Goal: Task Accomplishment & Management: Use online tool/utility

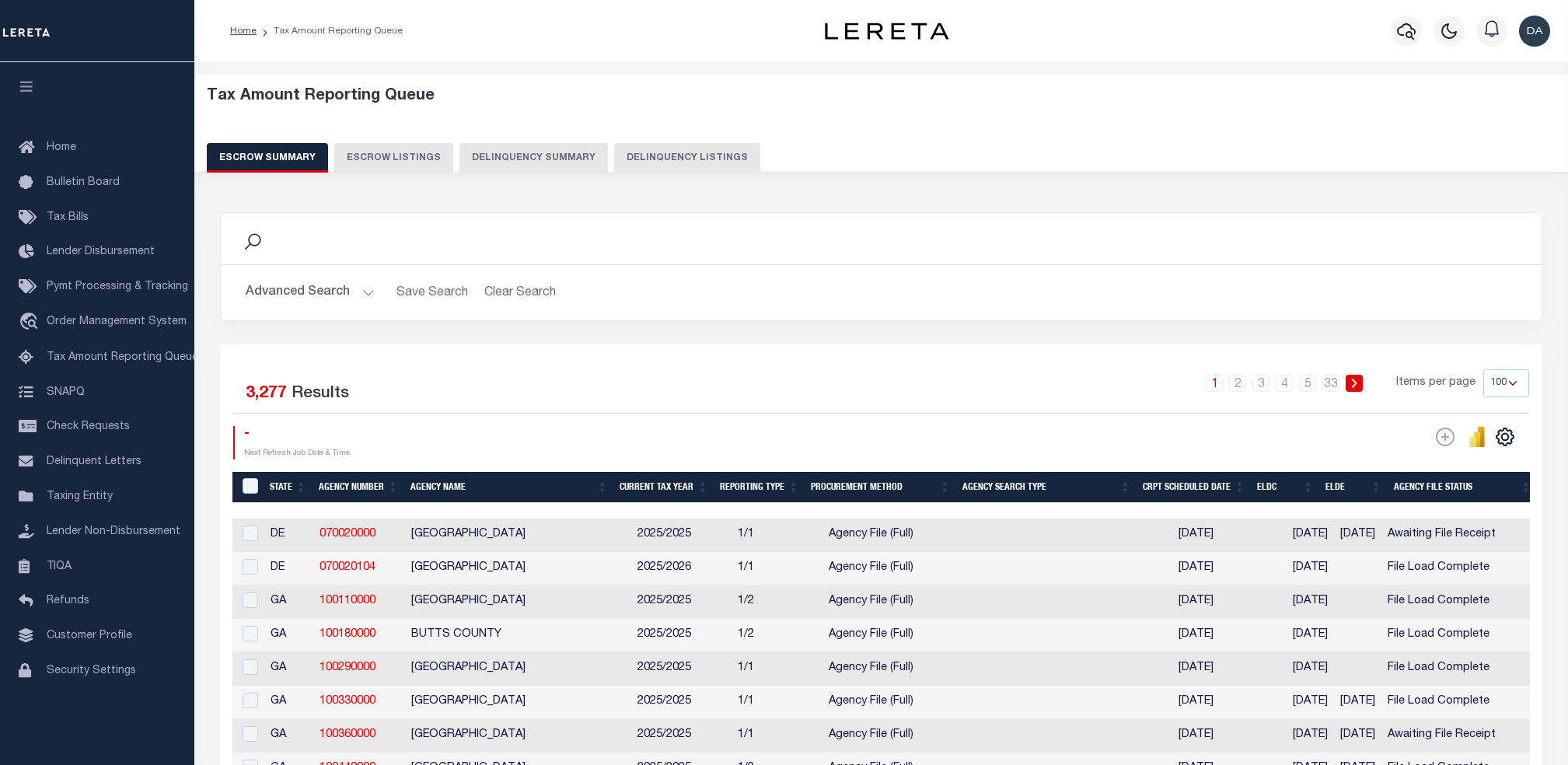
select select "100"
click at [561, 148] on button "Delinquency Summary" at bounding box center [534, 158] width 149 height 29
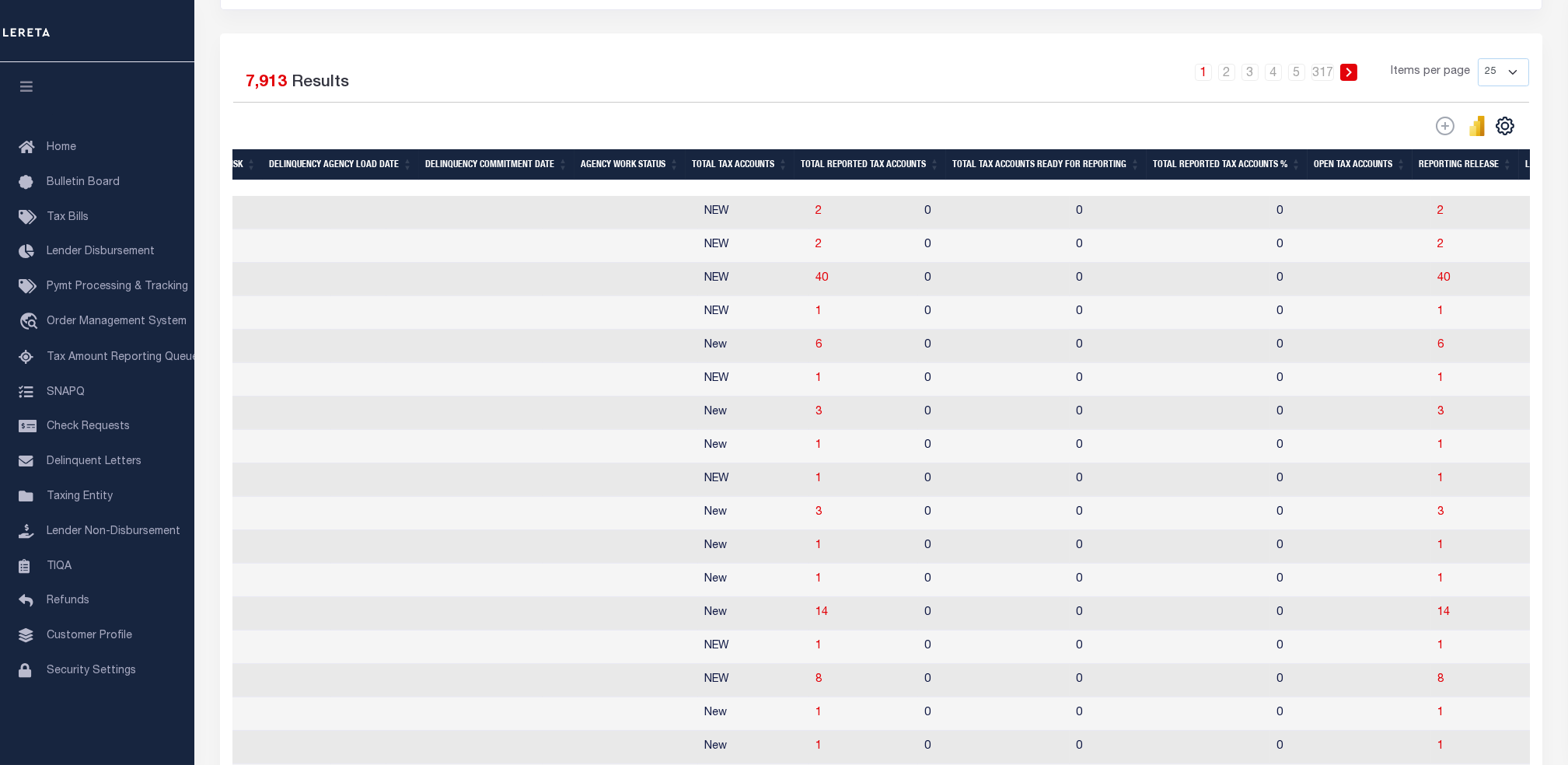
drag, startPoint x: 797, startPoint y: 531, endPoint x: 956, endPoint y: 526, distance: 159.1
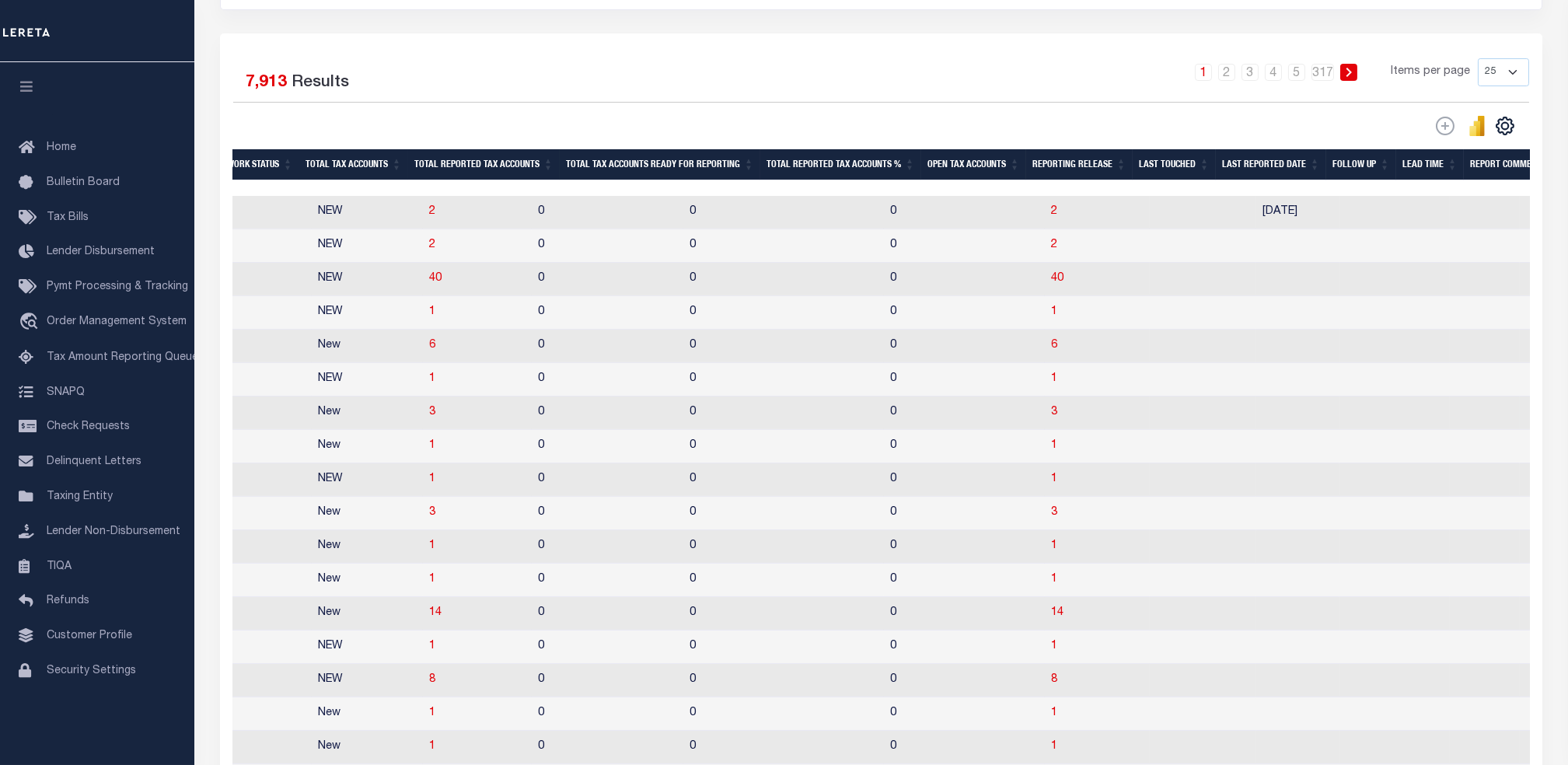
scroll to position [0, 1336]
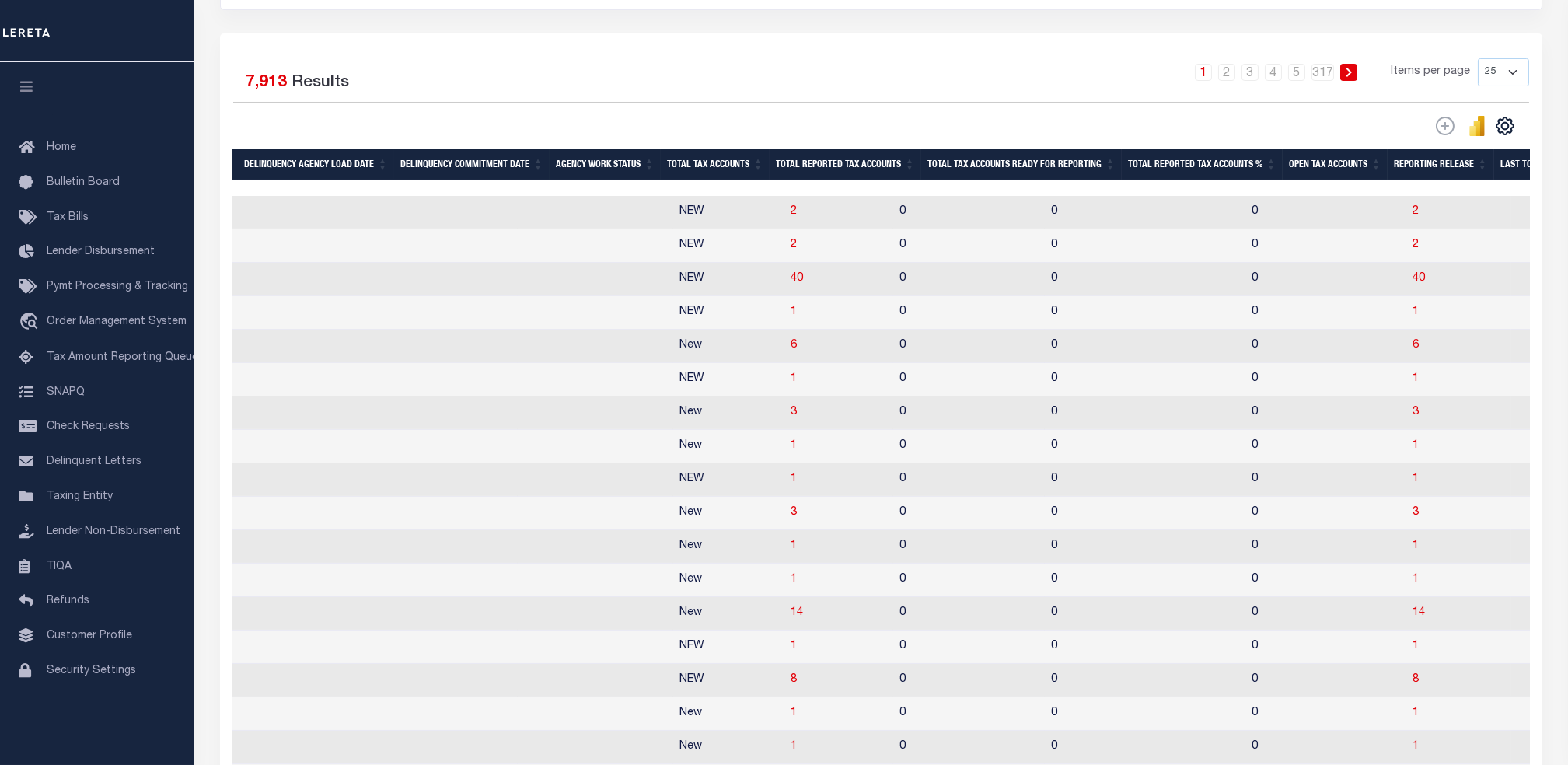
drag, startPoint x: 726, startPoint y: 392, endPoint x: 584, endPoint y: 411, distance: 143.3
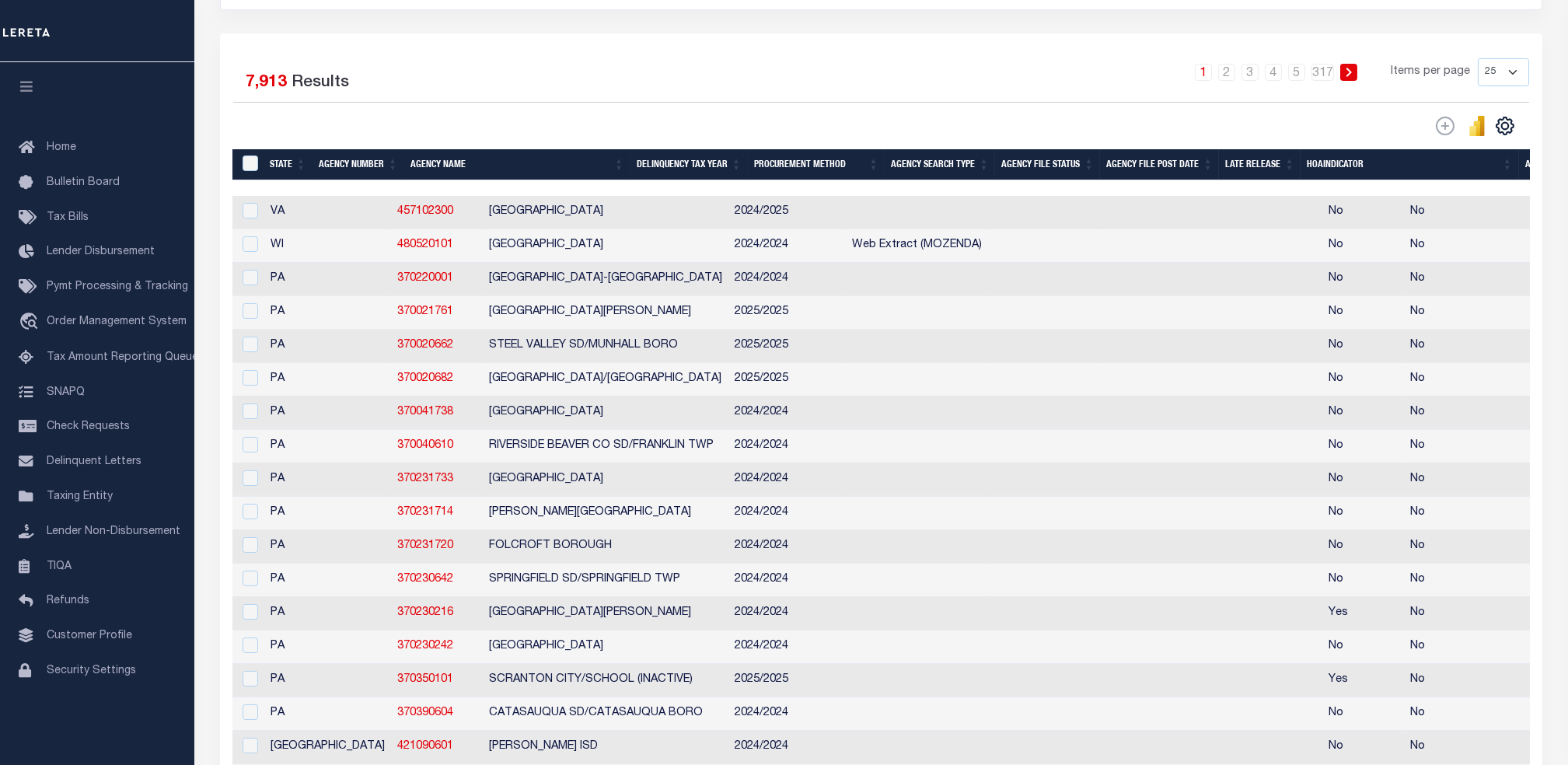
drag, startPoint x: 836, startPoint y: 454, endPoint x: 1118, endPoint y: 472, distance: 282.6
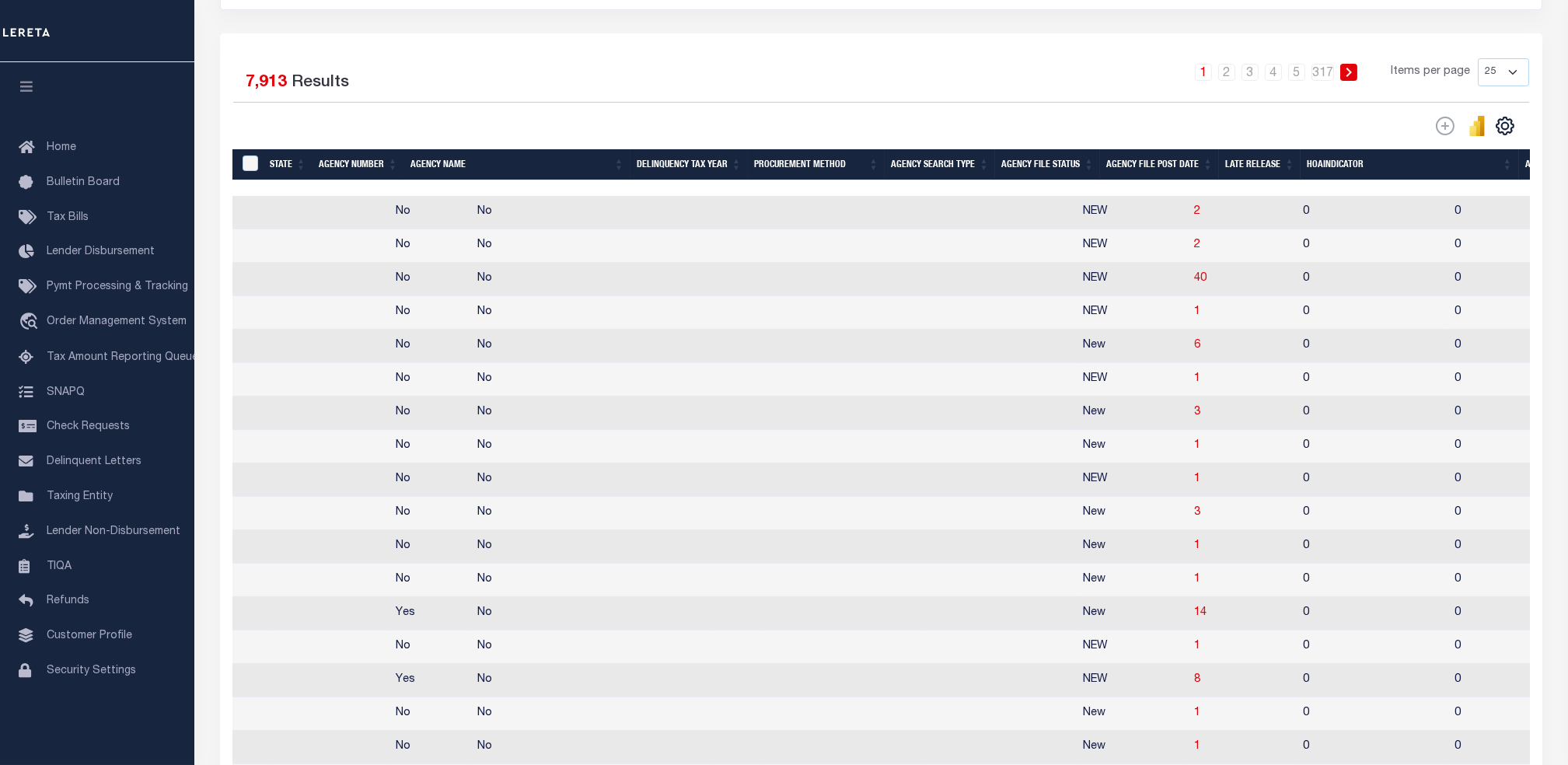
scroll to position [0, 933]
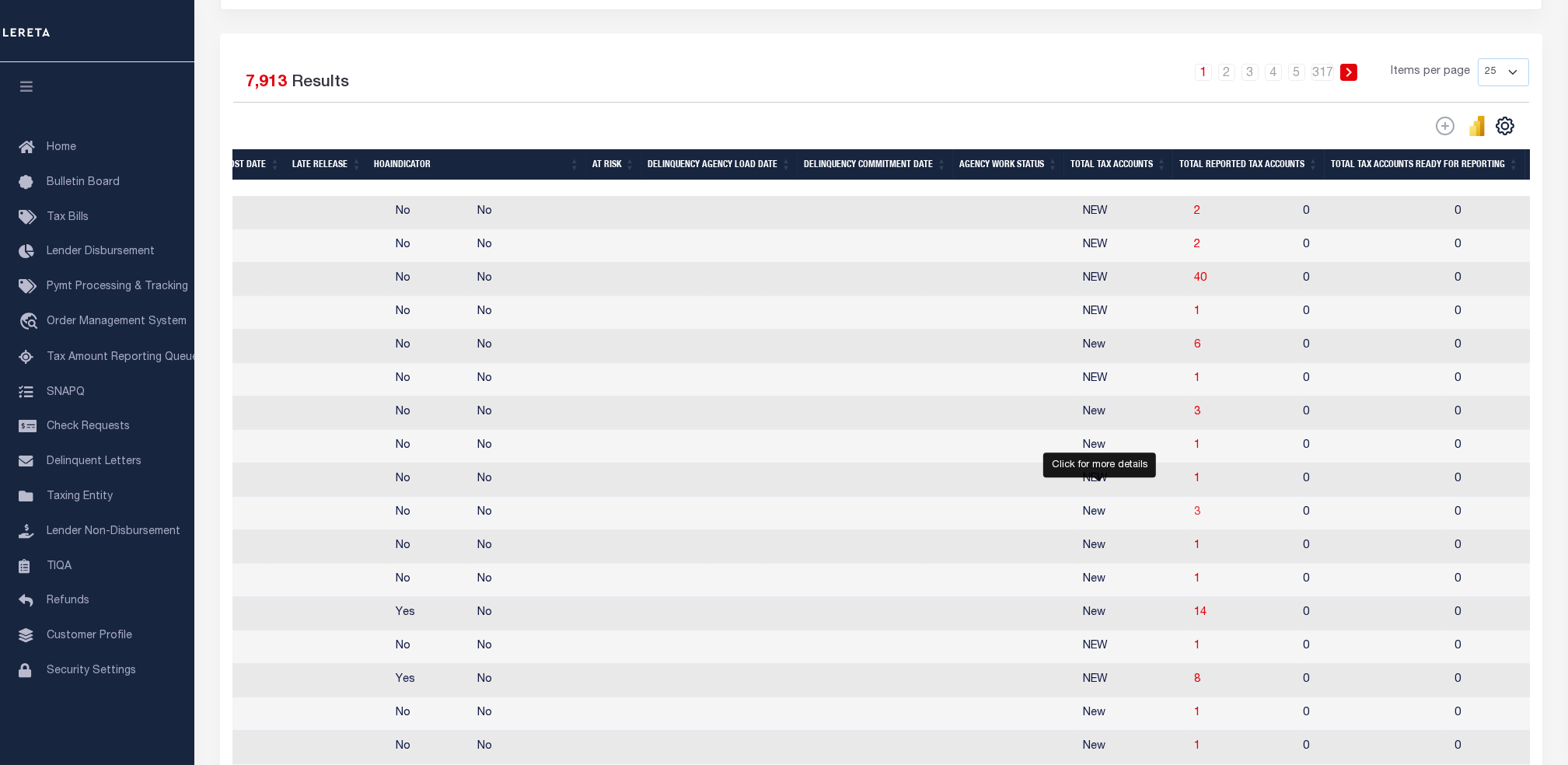
click at [1195, 517] on span "3" at bounding box center [1197, 512] width 6 height 11
select select "100"
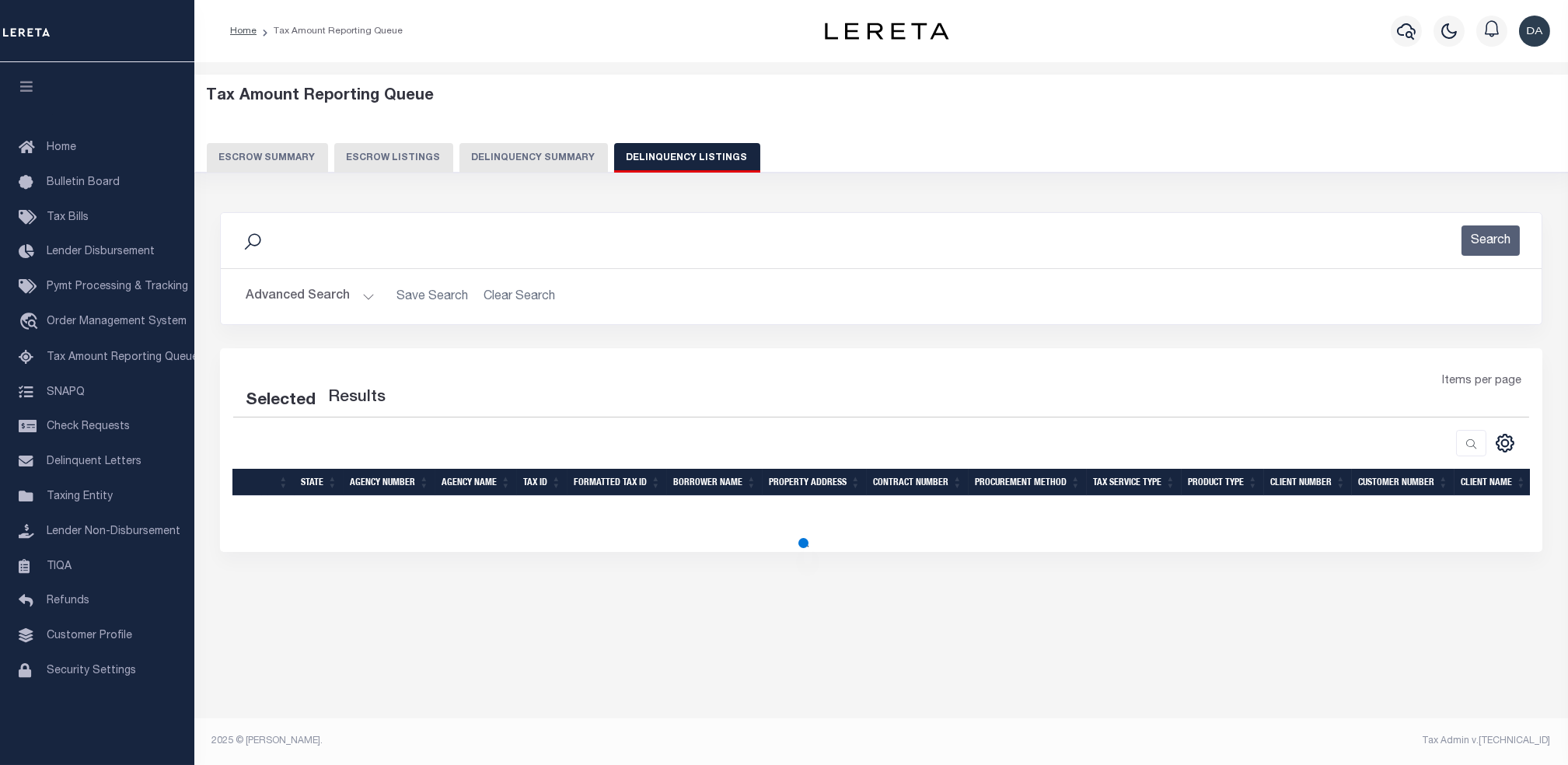
scroll to position [0, 0]
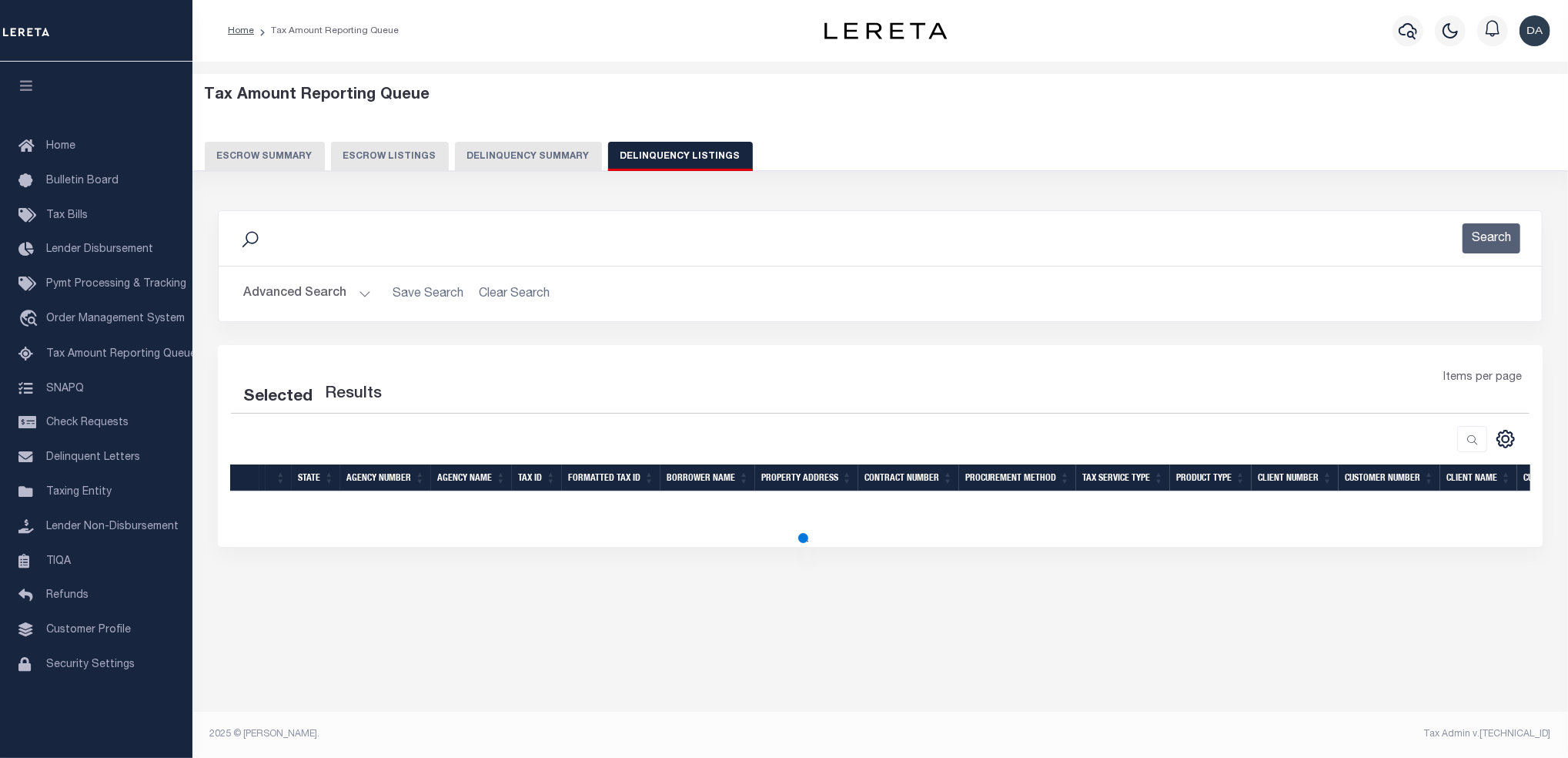
select select "100"
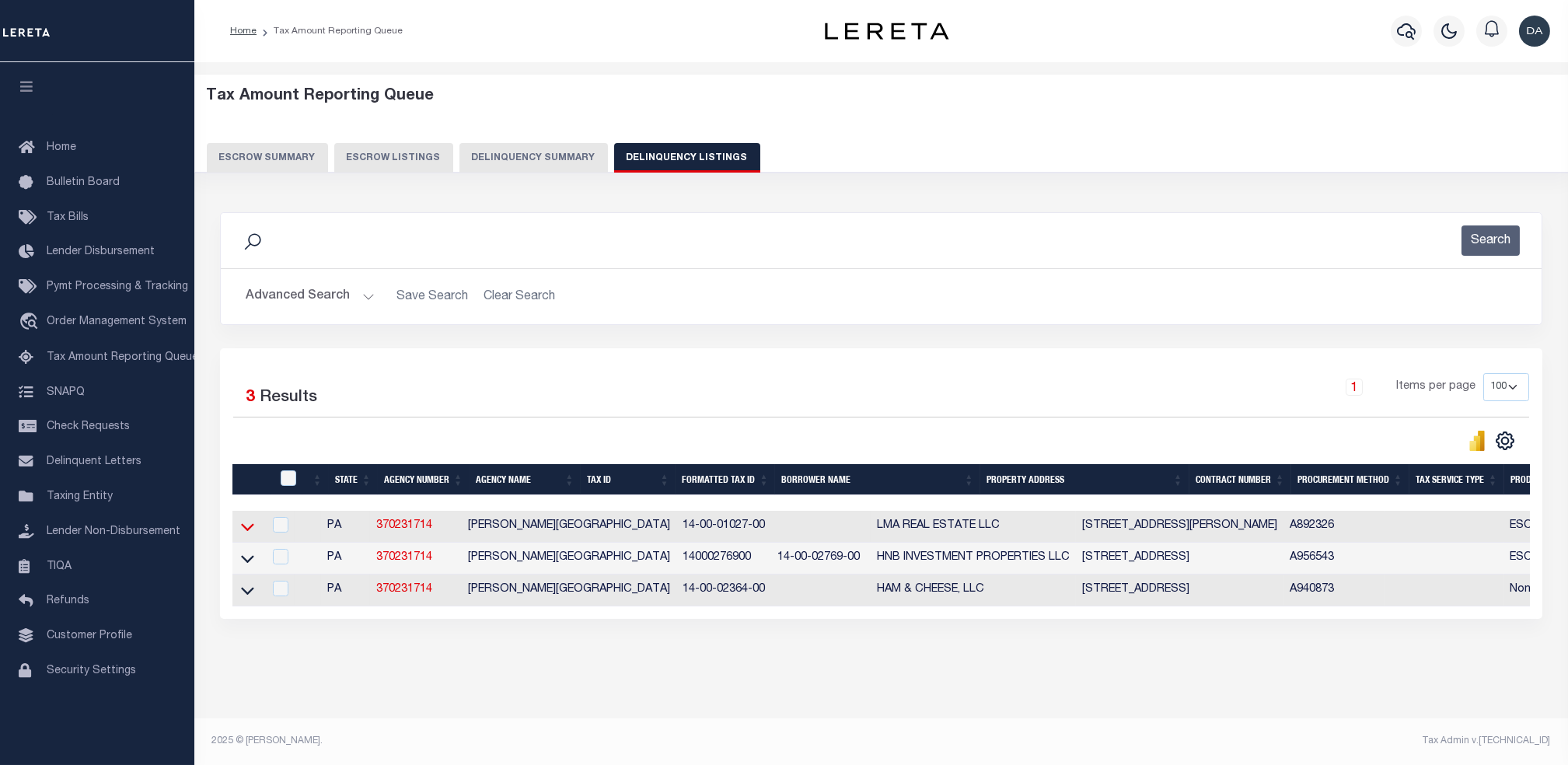
click at [253, 529] on icon at bounding box center [248, 527] width 13 height 8
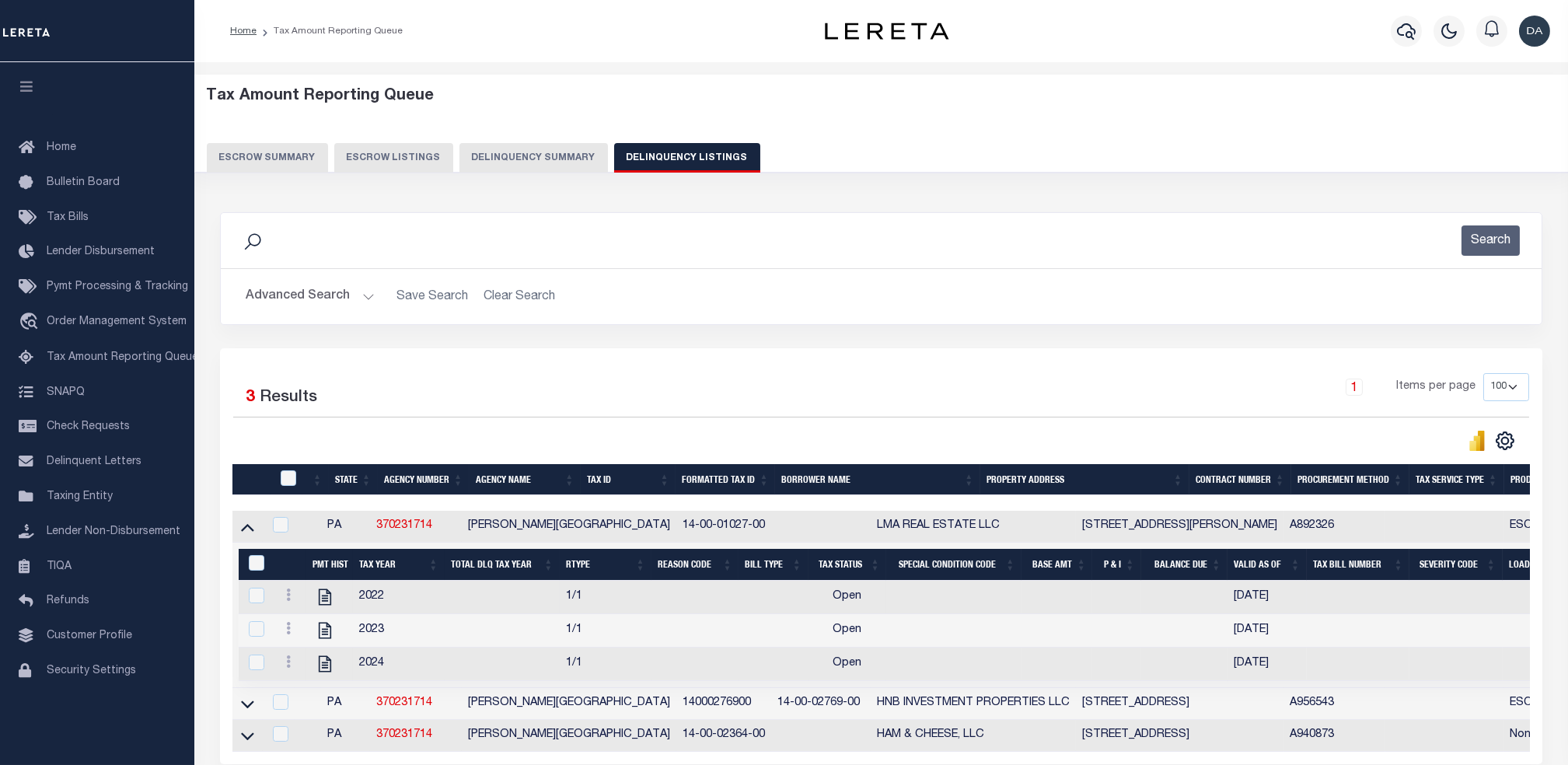
click at [290, 606] on div at bounding box center [290, 597] width 20 height 19
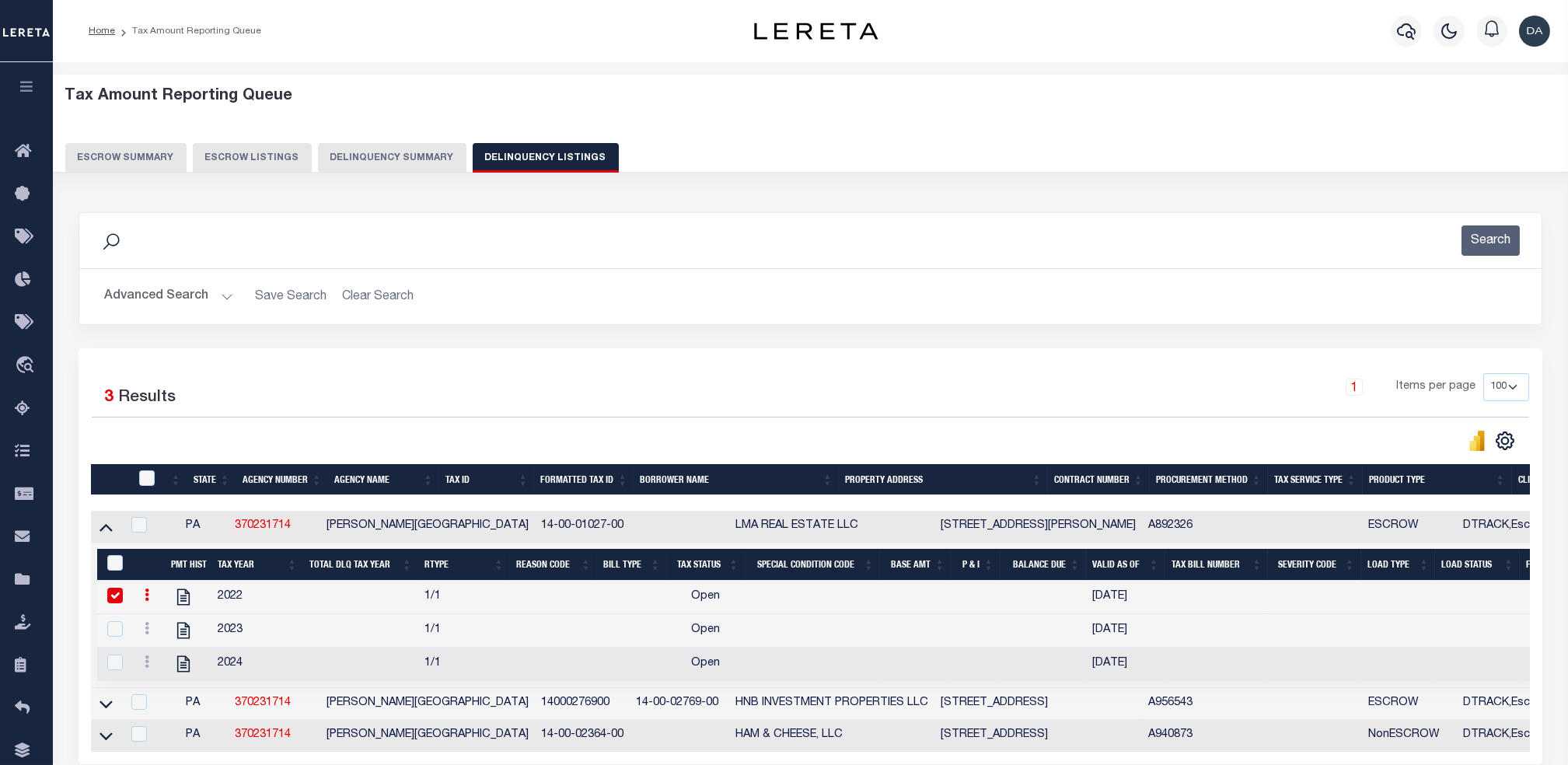
click at [290, 607] on td "2022" at bounding box center [257, 598] width 92 height 34
checkbox input "false"
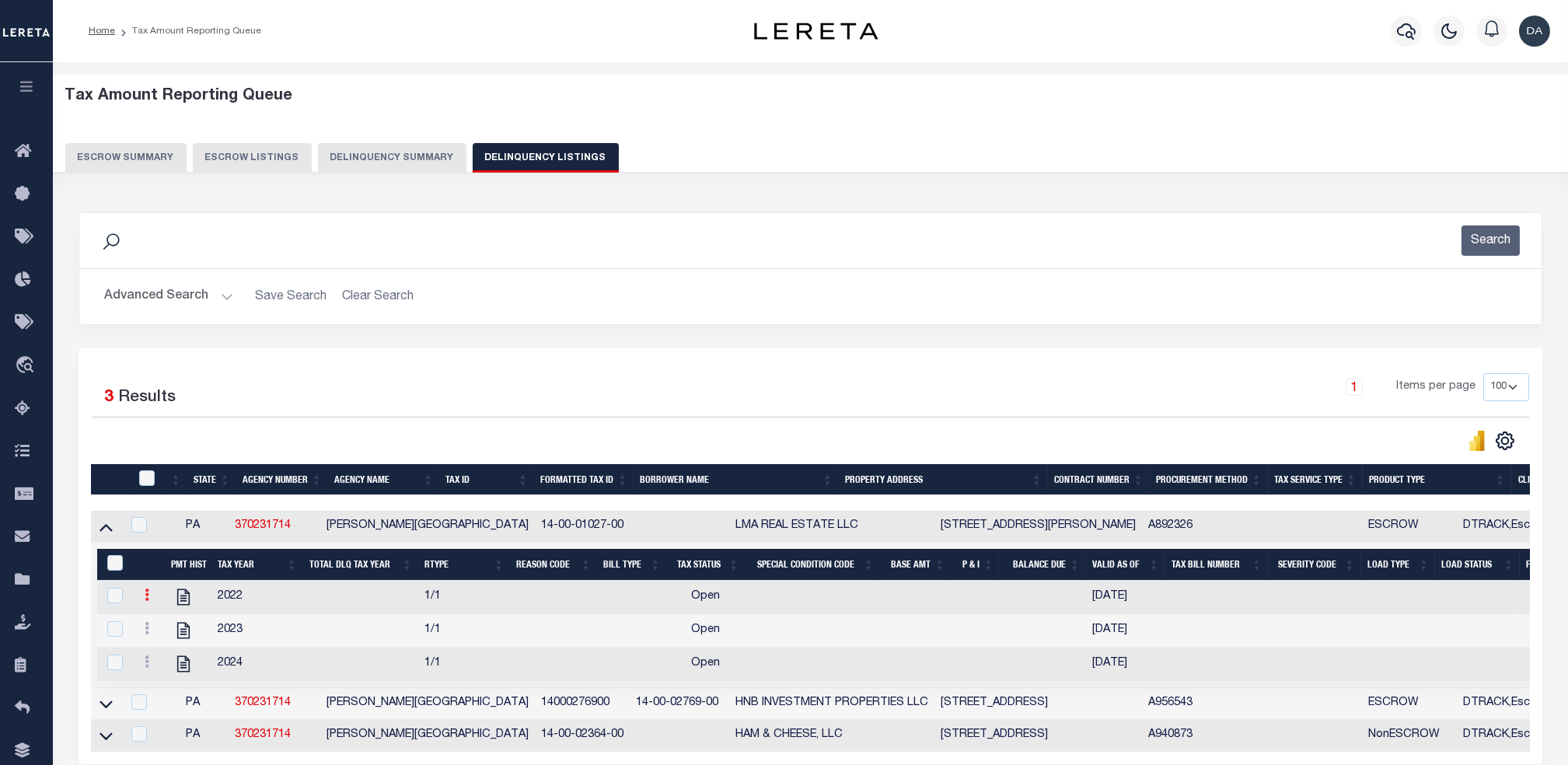
click at [144, 600] on icon at bounding box center [146, 595] width 4 height 12
click at [168, 648] on img "" at bounding box center [165, 647] width 15 height 16
select select "OP2"
select select
type input "[DATE]"
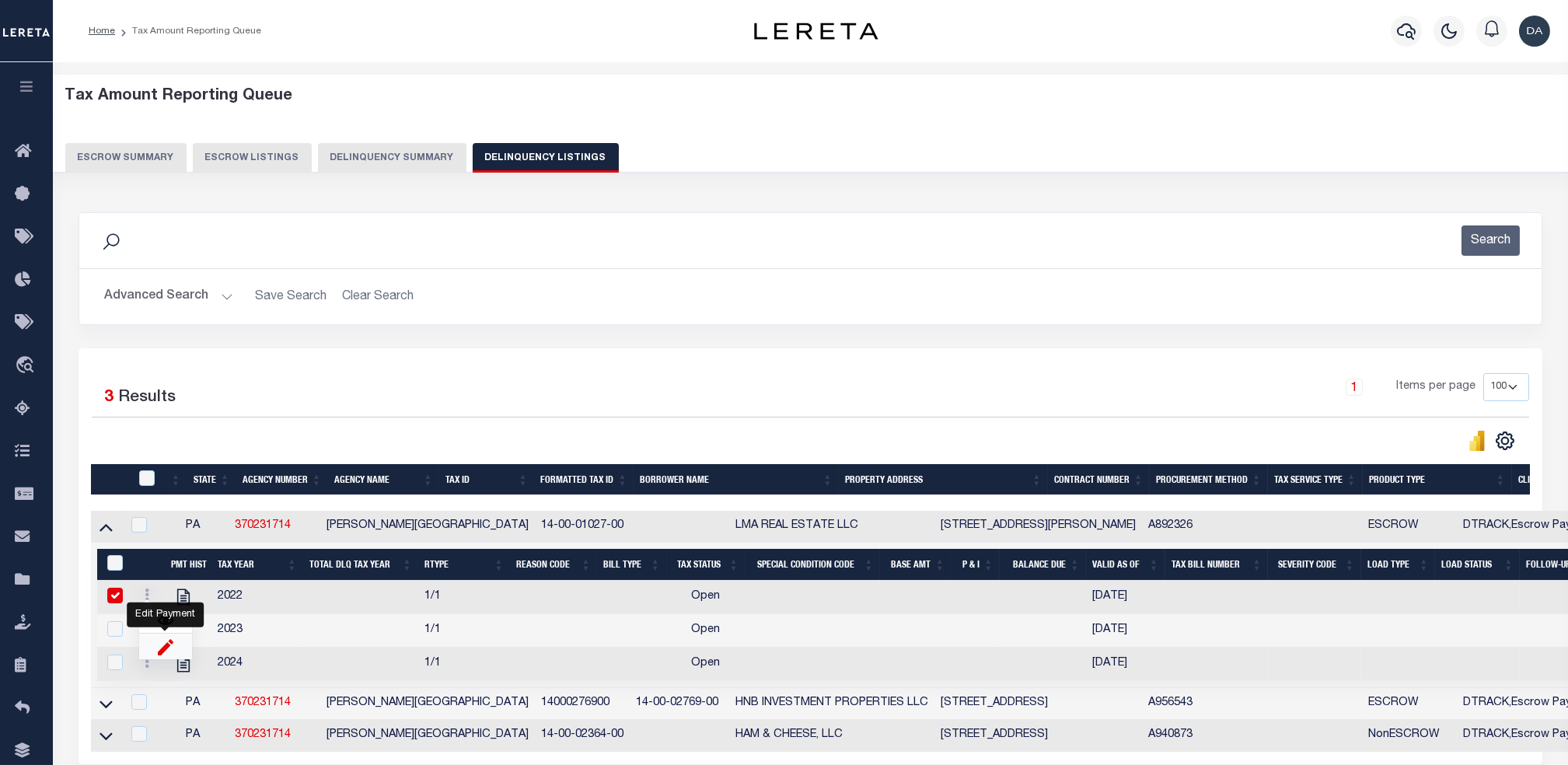
checkbox input "true"
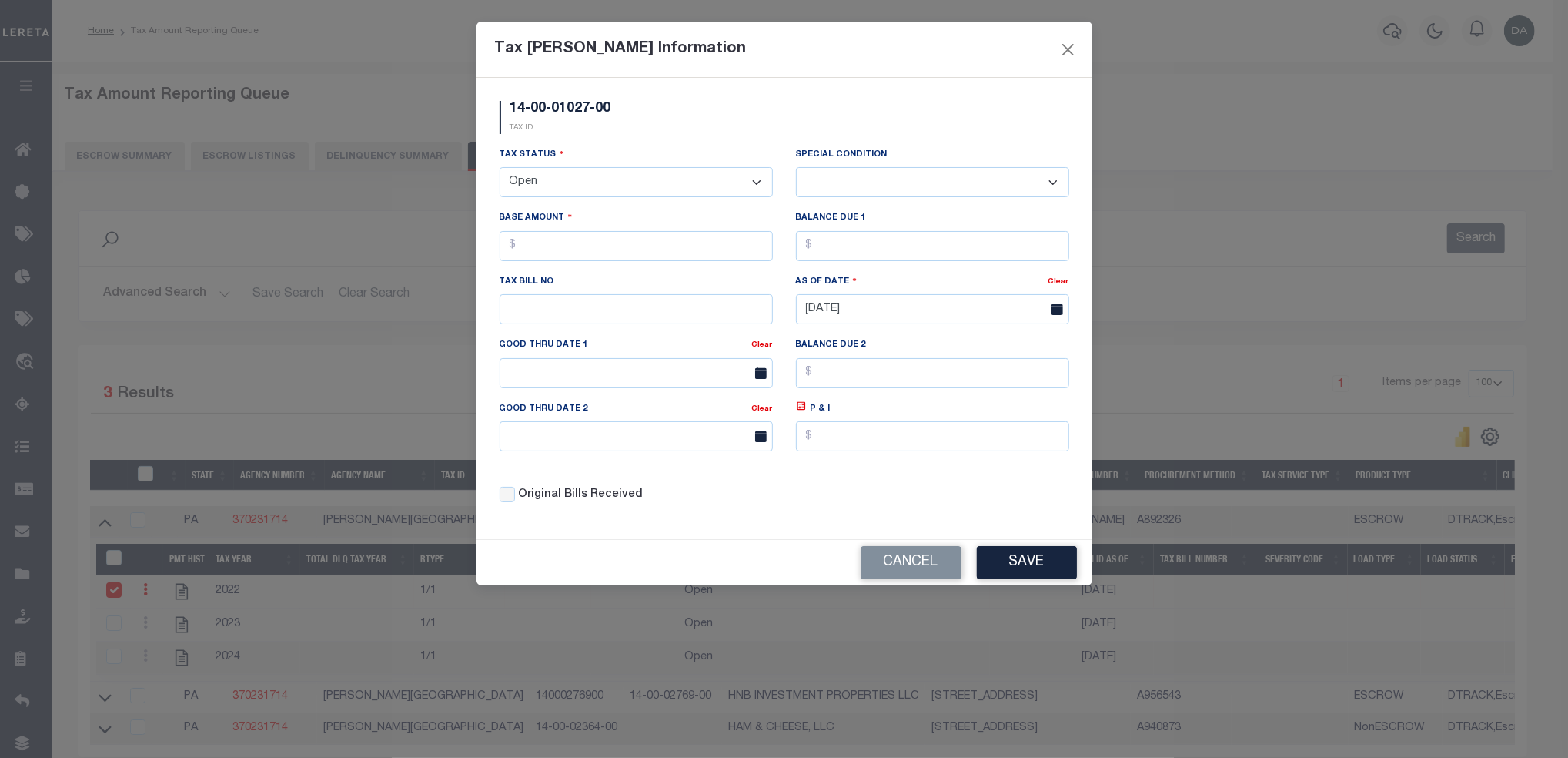
click at [678, 192] on select "- Select Status - Open Due/Unpaid Paid Incomplete No Tax Due Internal Refund Pr…" at bounding box center [636, 182] width 273 height 30
select select "NTX"
click at [499, 168] on select "- Select Status - Open Due/Unpaid Paid Incomplete No Tax Due Internal Refund Pr…" at bounding box center [636, 182] width 273 height 30
select select "0"
click at [1042, 574] on button "Save" at bounding box center [1027, 563] width 100 height 34
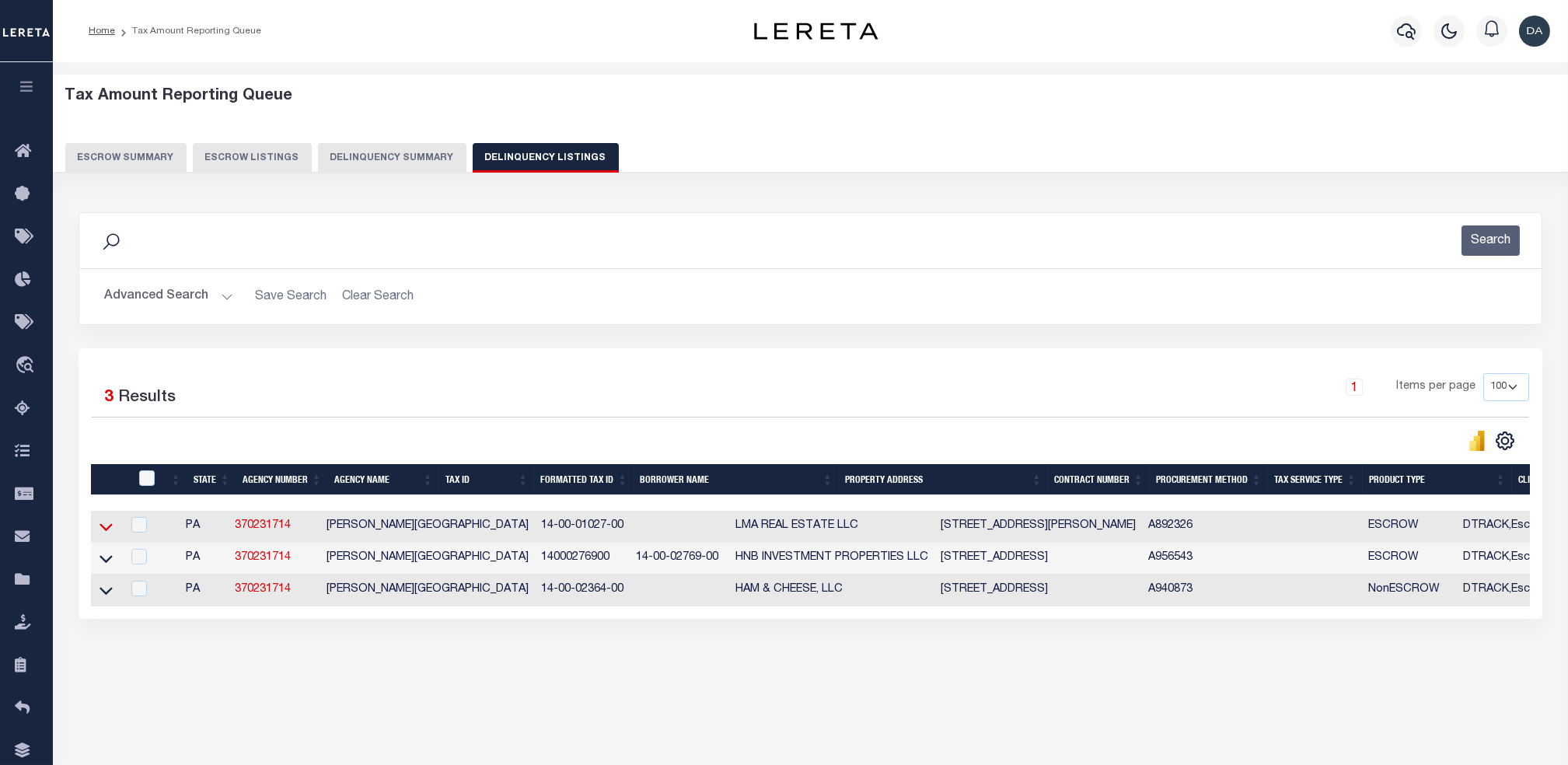
click at [107, 534] on icon at bounding box center [106, 526] width 13 height 16
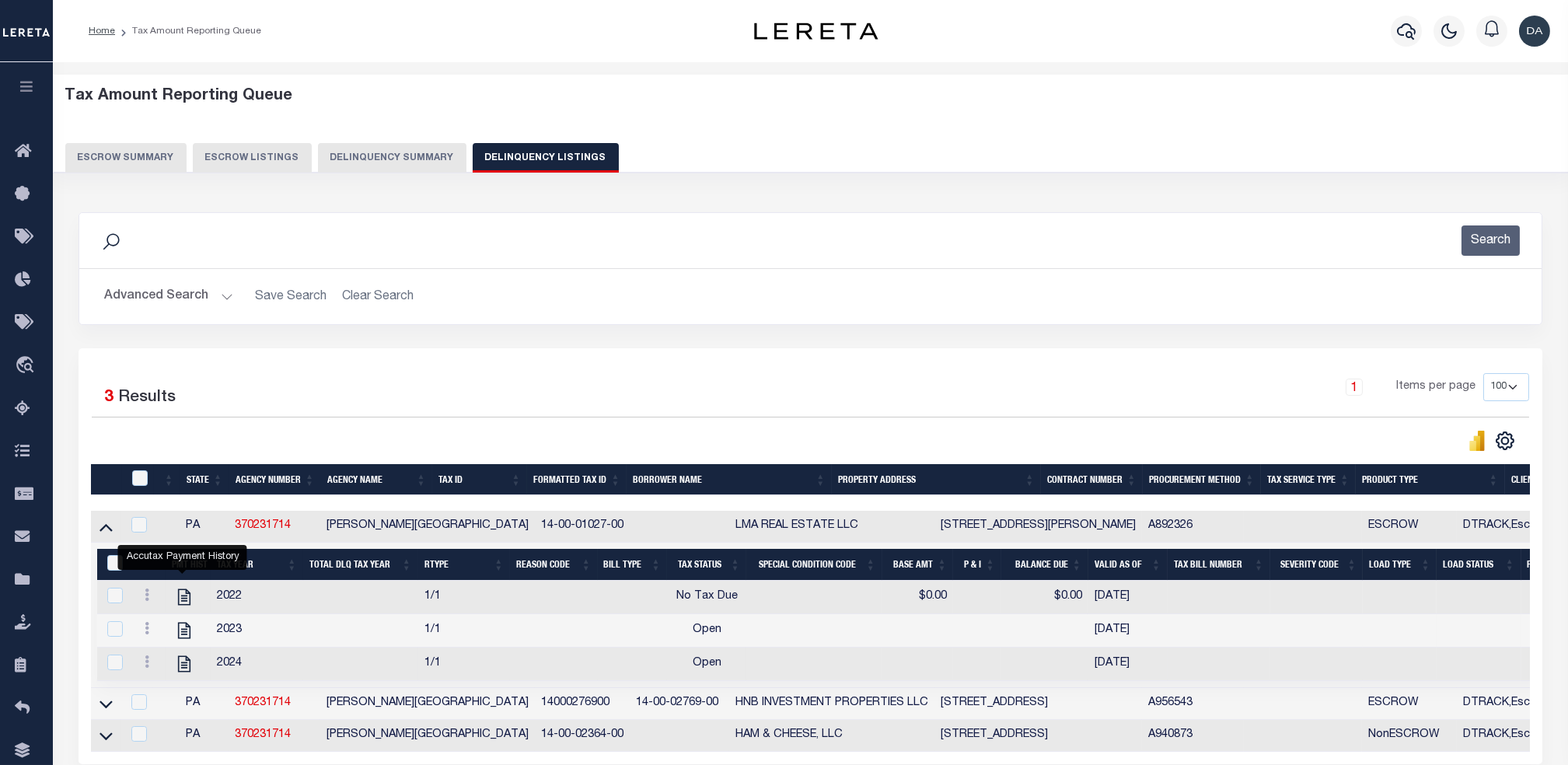
scroll to position [156, 0]
